Goal: Task Accomplishment & Management: Manage account settings

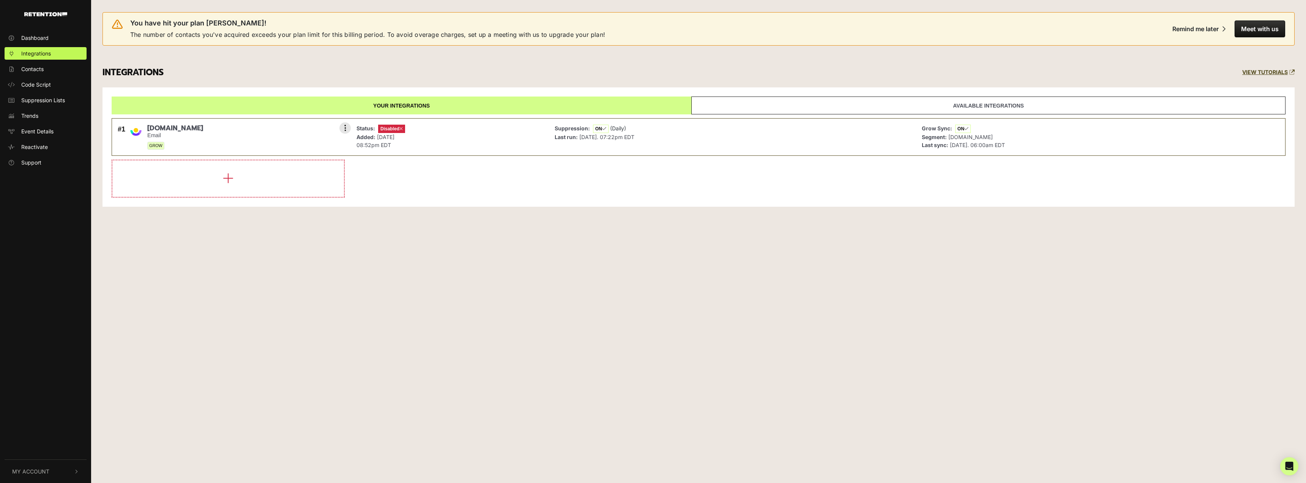
drag, startPoint x: 921, startPoint y: 140, endPoint x: 897, endPoint y: 139, distance: 24.3
click at [921, 140] on div "Grow Sync: ON Segment: Retention.com Last sync: Sep 3, 2025. 06:00am EDT" at bounding box center [1099, 137] width 363 height 30
click at [950, 106] on link "Available integrations" at bounding box center [989, 105] width 594 height 18
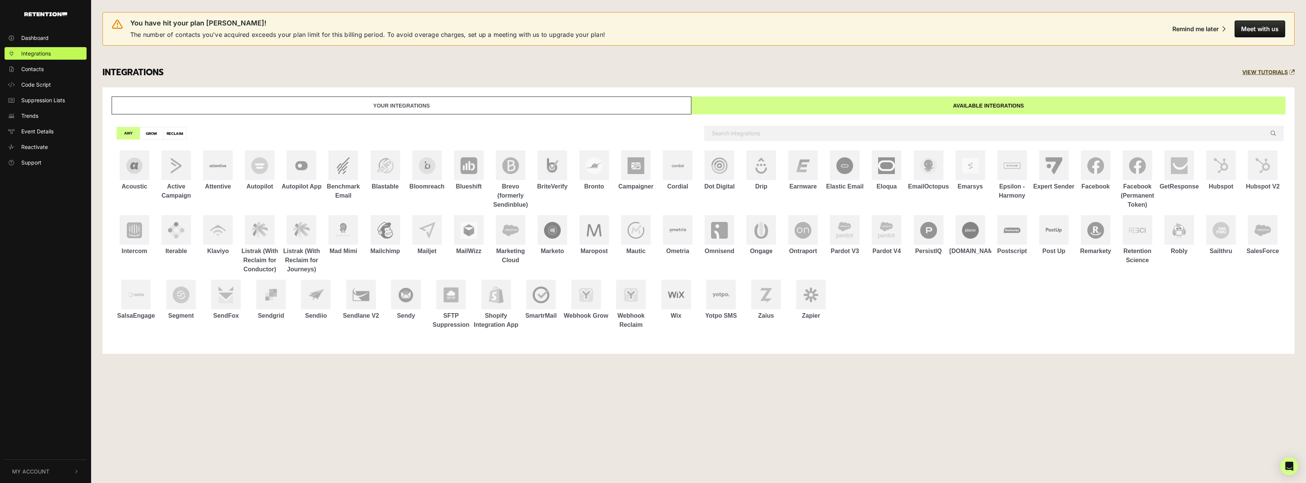
click at [638, 107] on link "Your integrations" at bounding box center [402, 105] width 580 height 18
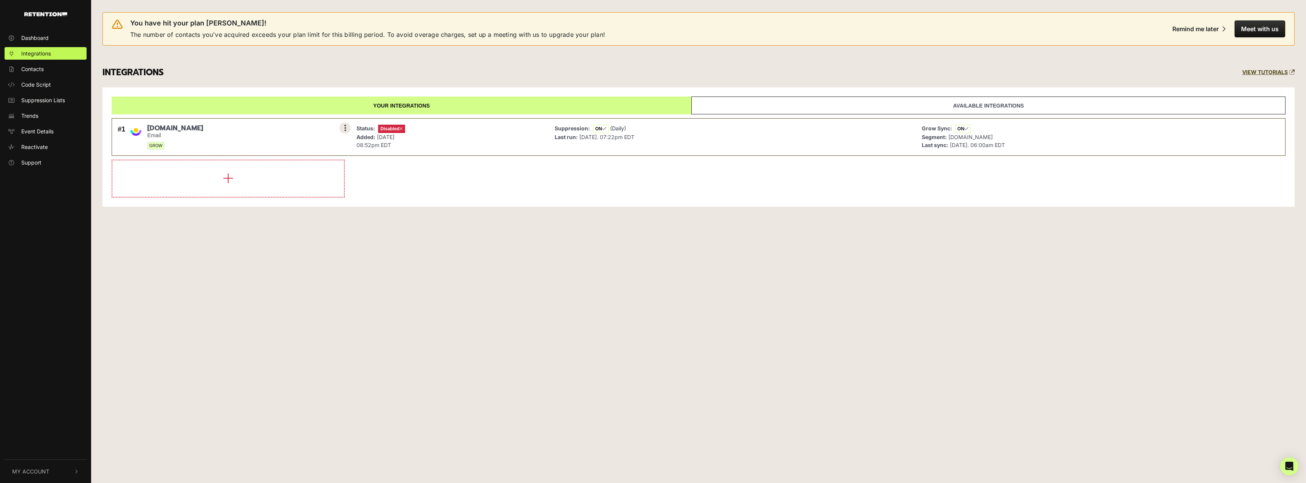
click at [341, 131] on button at bounding box center [344, 127] width 11 height 11
click at [293, 131] on link "Settings" at bounding box center [299, 128] width 72 height 17
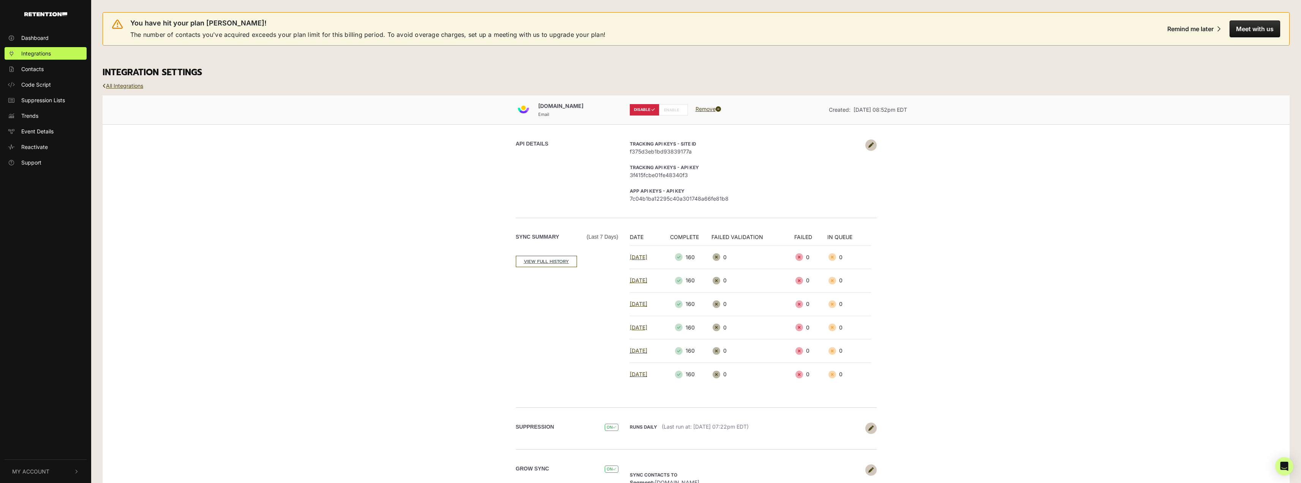
click at [870, 146] on icon at bounding box center [870, 144] width 5 height 5
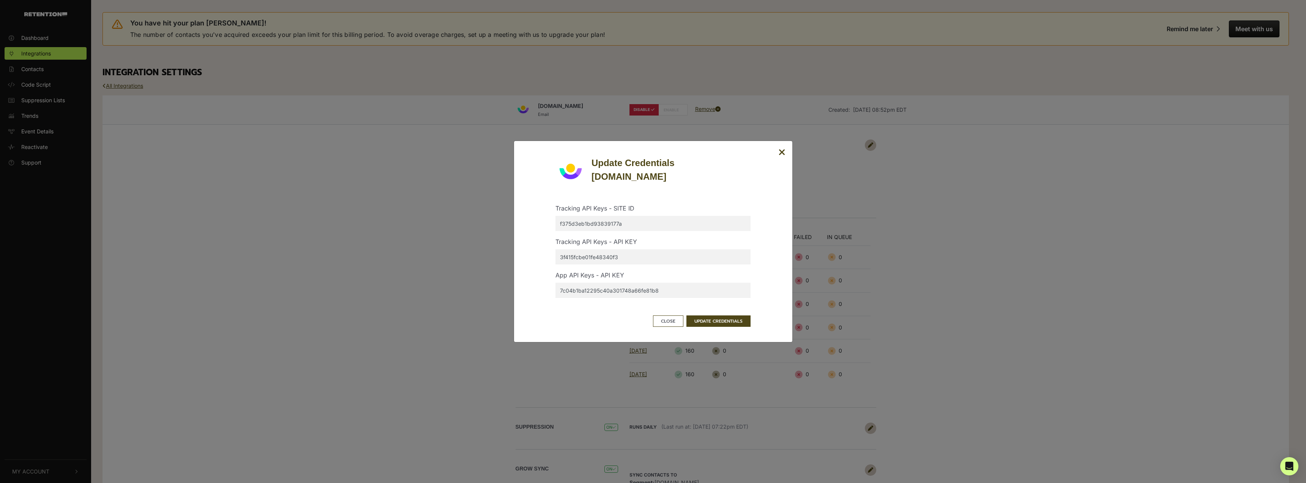
drag, startPoint x: 633, startPoint y: 227, endPoint x: 499, endPoint y: 237, distance: 134.1
click at [499, 237] on div "Update Credentials [DOMAIN_NAME] Tracking API Keys - SITE ID f375d3eb1bd9383917…" at bounding box center [653, 241] width 1306 height 483
drag, startPoint x: 591, startPoint y: 256, endPoint x: 516, endPoint y: 255, distance: 74.8
click at [516, 255] on div "Update Credentials [DOMAIN_NAME] Tracking API Keys - SITE ID Tracking API Keys …" at bounding box center [653, 242] width 279 height 202
drag, startPoint x: 662, startPoint y: 285, endPoint x: 514, endPoint y: 284, distance: 148.5
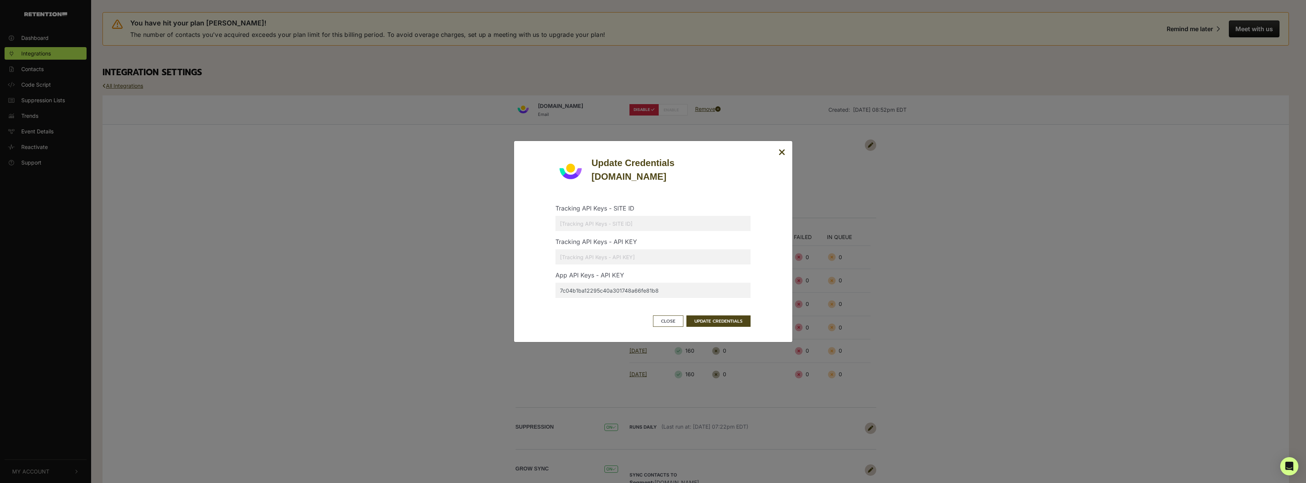
click at [514, 284] on div "Update Credentials [DOMAIN_NAME] Tracking API Keys - SITE ID Tracking API Keys …" at bounding box center [653, 242] width 279 height 202
click at [715, 322] on button "UPDATE CREDENTIALS" at bounding box center [719, 320] width 64 height 11
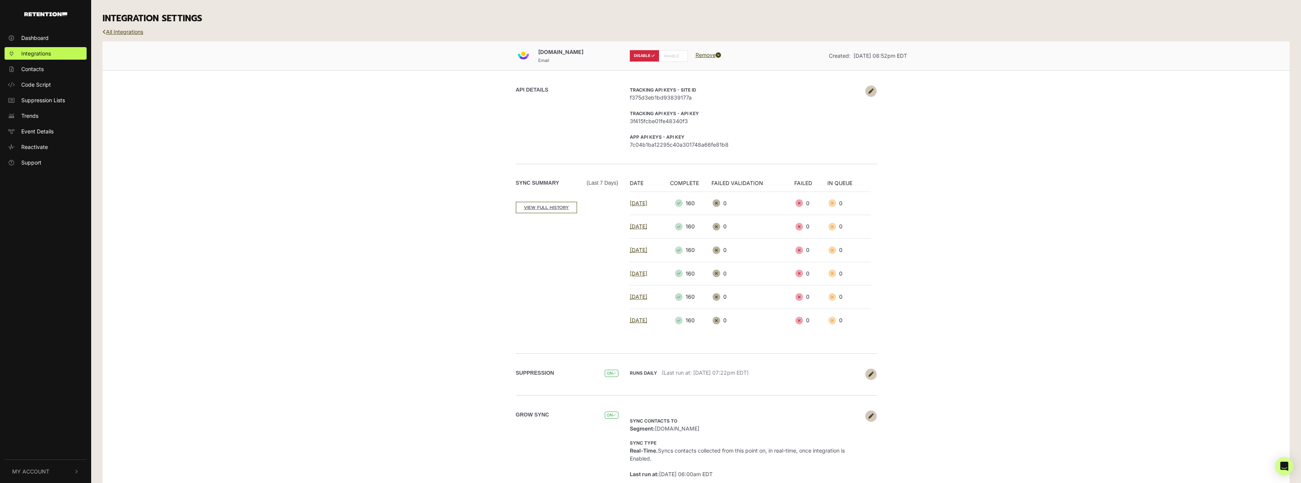
scroll to position [43, 0]
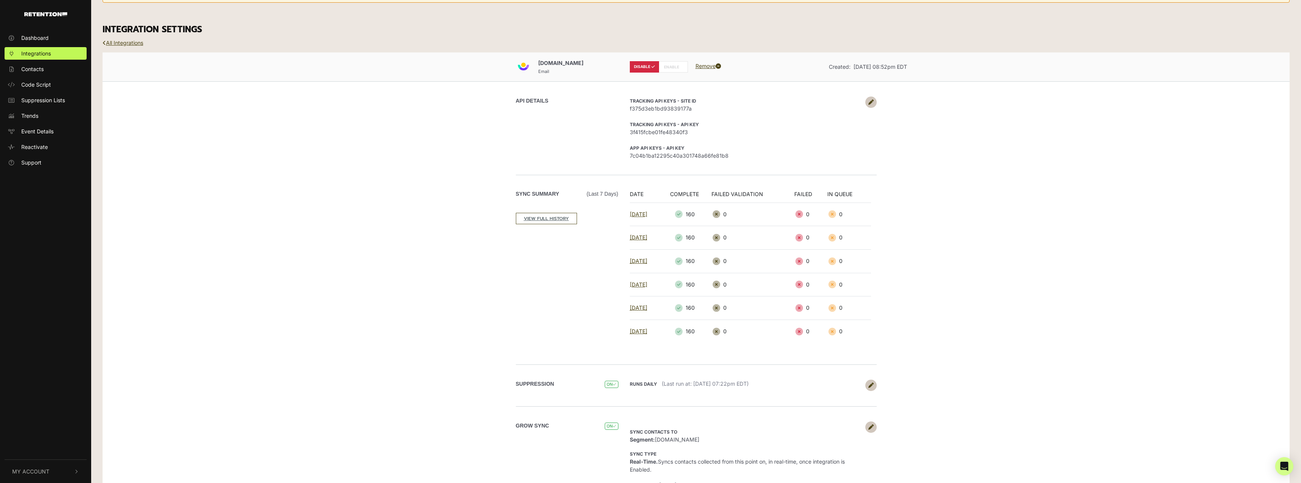
click at [994, 170] on div "[DOMAIN_NAME] Email DISABLE ENABLE Remove Created: [DATE] 08:52pm EDT API DETAI…" at bounding box center [696, 282] width 1187 height 461
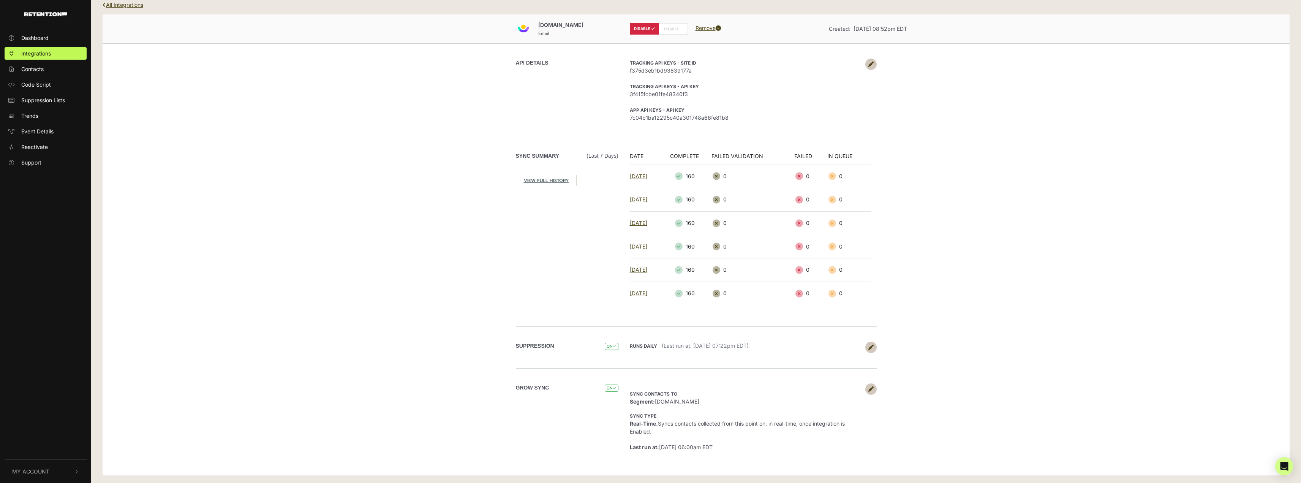
click at [868, 392] on link at bounding box center [870, 388] width 11 height 11
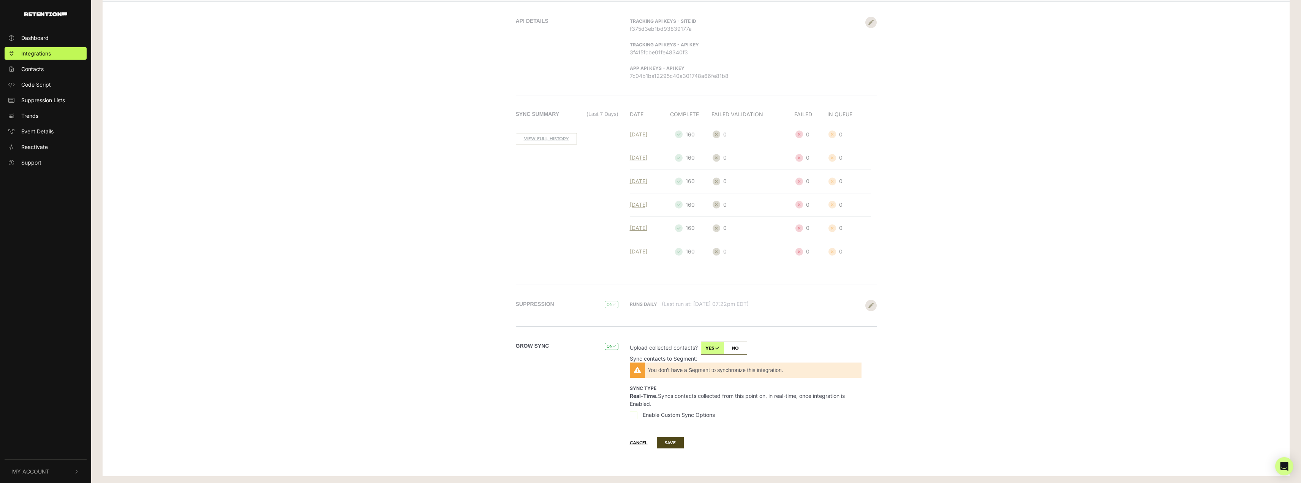
scroll to position [123, 0]
click at [637, 439] on button "Cancel" at bounding box center [642, 441] width 25 height 11
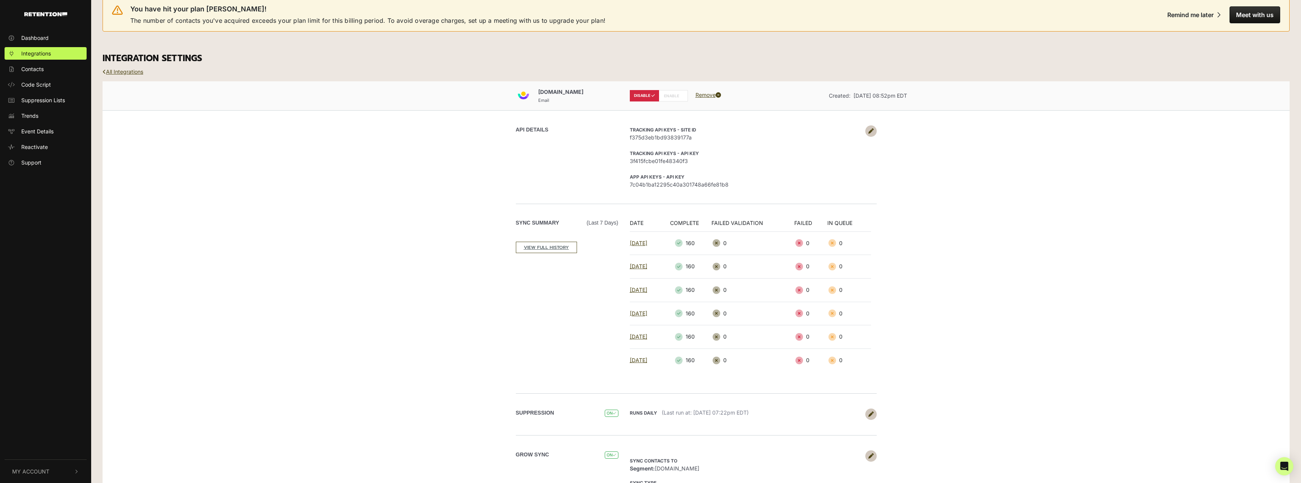
scroll to position [0, 0]
